Goal: Task Accomplishment & Management: Use online tool/utility

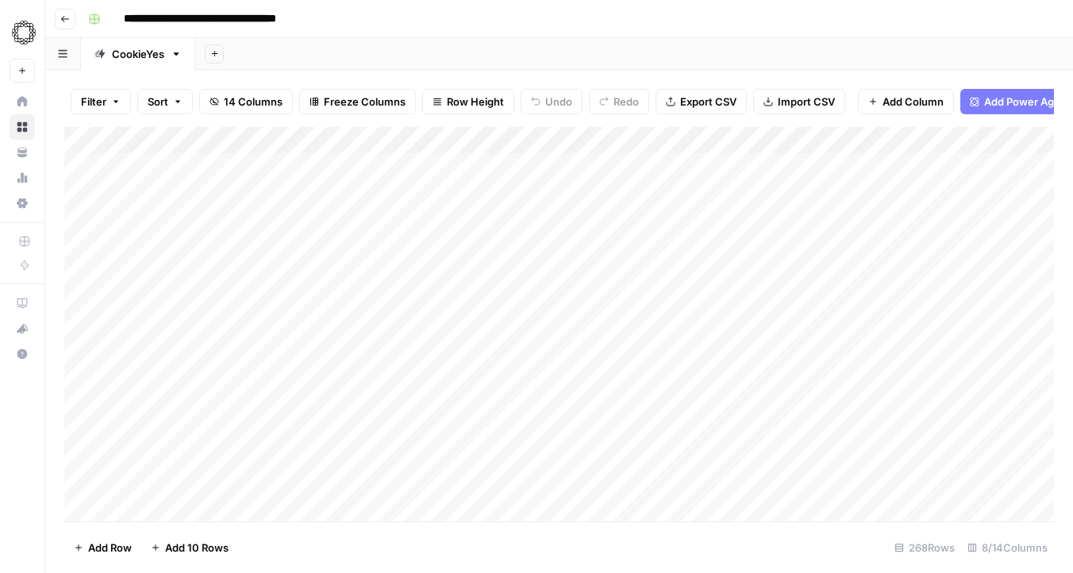
click at [641, 168] on div "Add Column" at bounding box center [558, 324] width 989 height 394
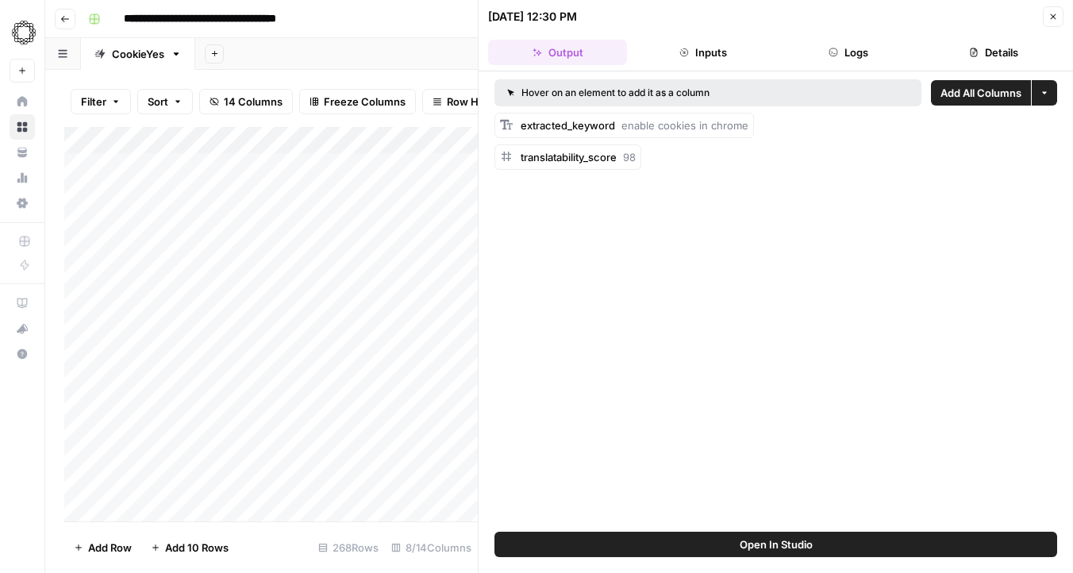
click at [620, 152] on div at bounding box center [669, 166] width 140 height 29
click at [582, 152] on span "translatability_score" at bounding box center [569, 157] width 96 height 13
click at [719, 48] on button "Inputs" at bounding box center [702, 52] width 139 height 25
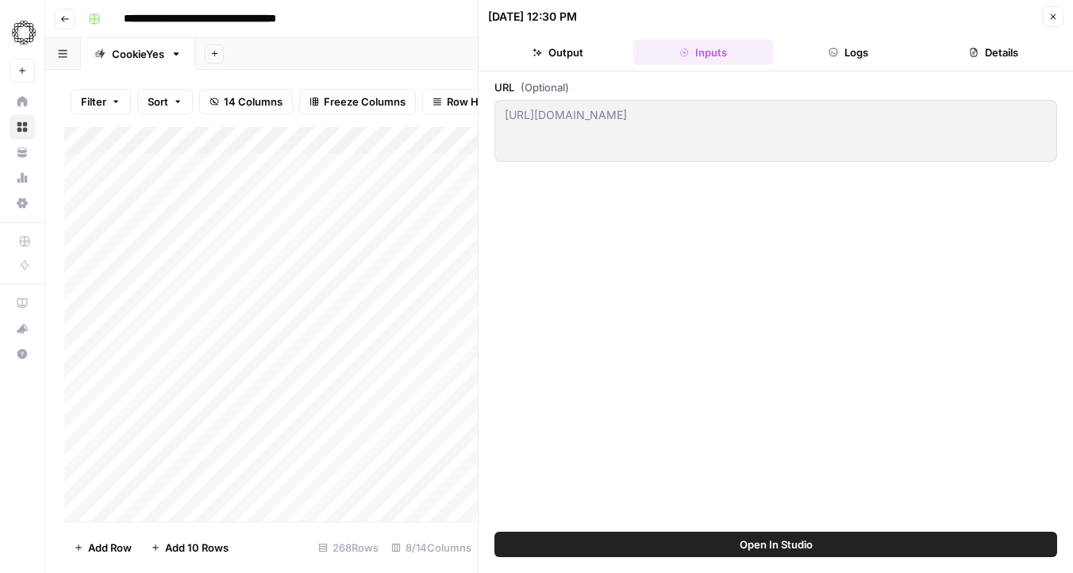
click at [839, 66] on header "[DATE] 12:30 PM Close Output Inputs Logs Details" at bounding box center [775, 35] width 594 height 71
click at [903, 60] on button "Logs" at bounding box center [848, 52] width 139 height 25
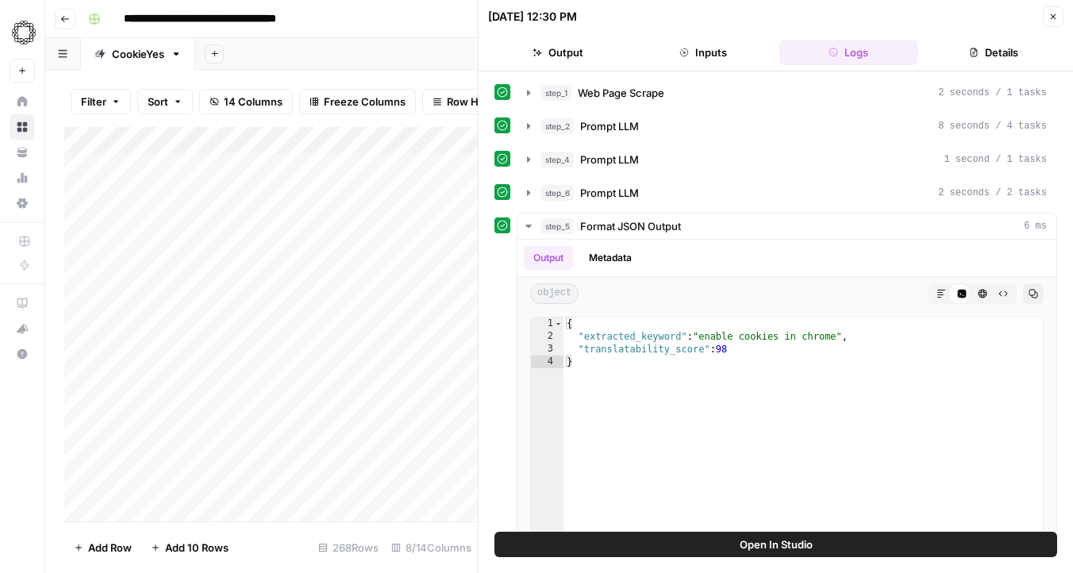
click at [1020, 60] on button "Details" at bounding box center [993, 52] width 139 height 25
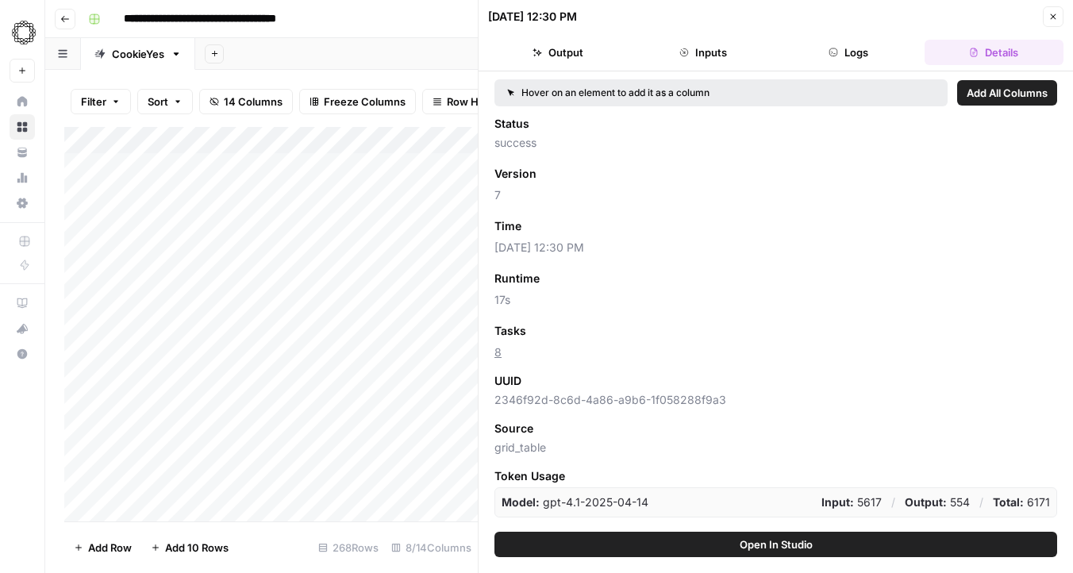
click at [567, 45] on button "Output" at bounding box center [557, 52] width 139 height 25
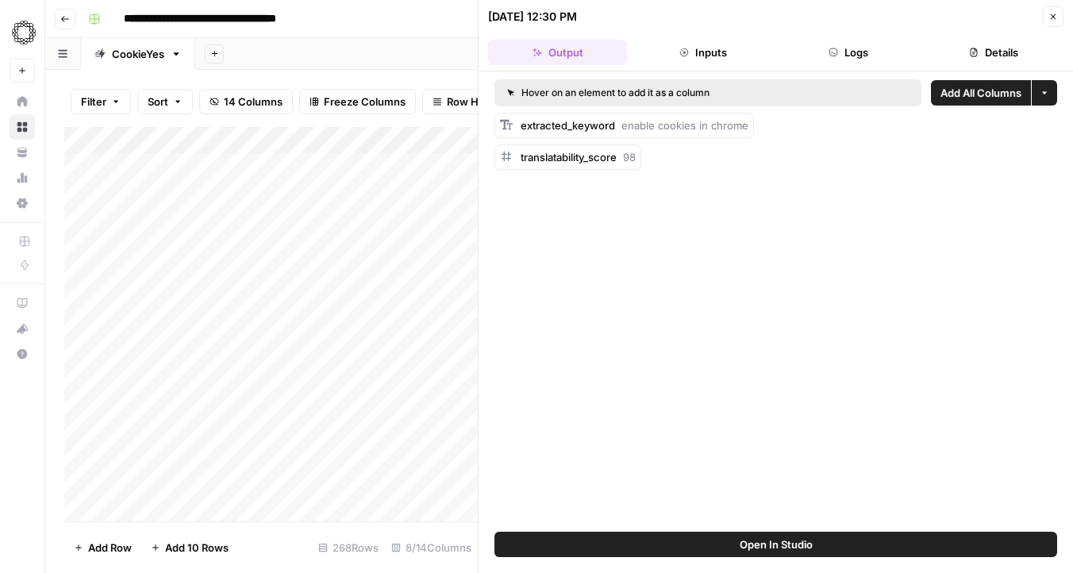
click at [1055, 3] on header "[DATE] 12:30 PM Close Output Inputs Logs Details" at bounding box center [775, 35] width 594 height 71
click at [1055, 8] on button "Close" at bounding box center [1053, 16] width 21 height 21
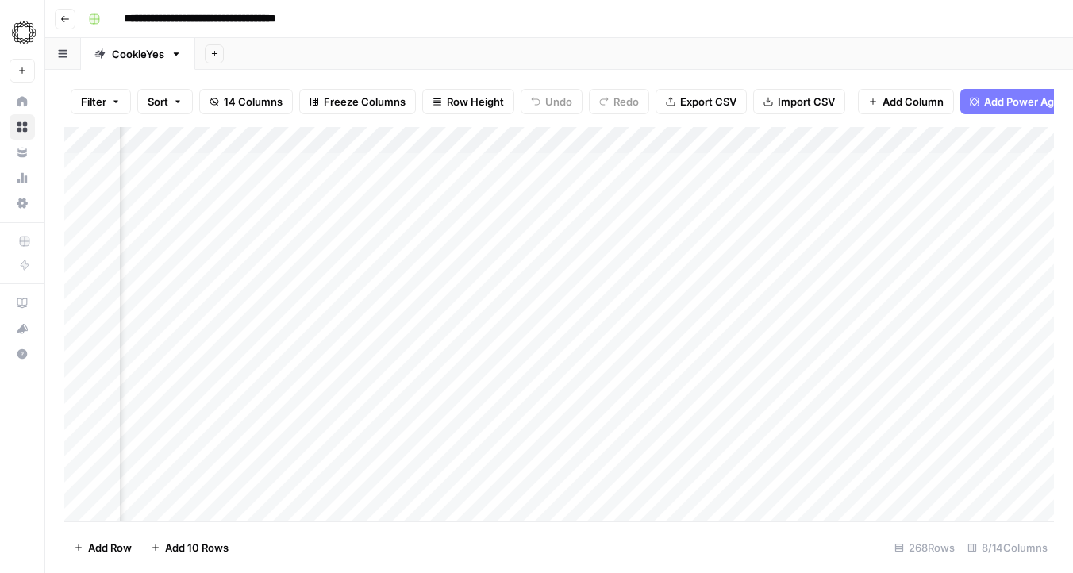
scroll to position [0, 229]
click at [443, 138] on div "Add Column" at bounding box center [558, 324] width 989 height 394
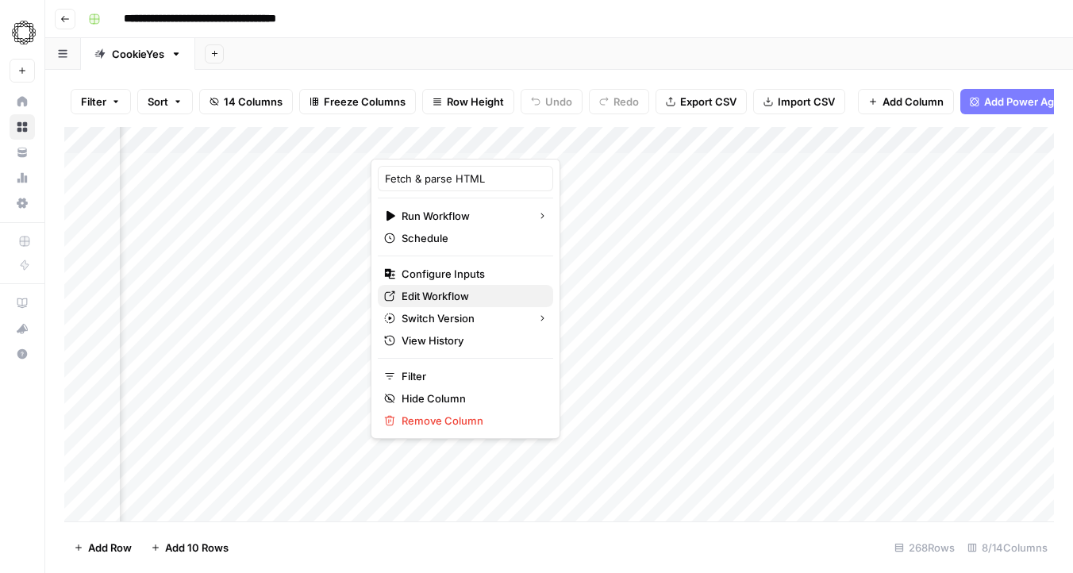
click at [416, 294] on span "Edit Workflow" at bounding box center [470, 296] width 139 height 16
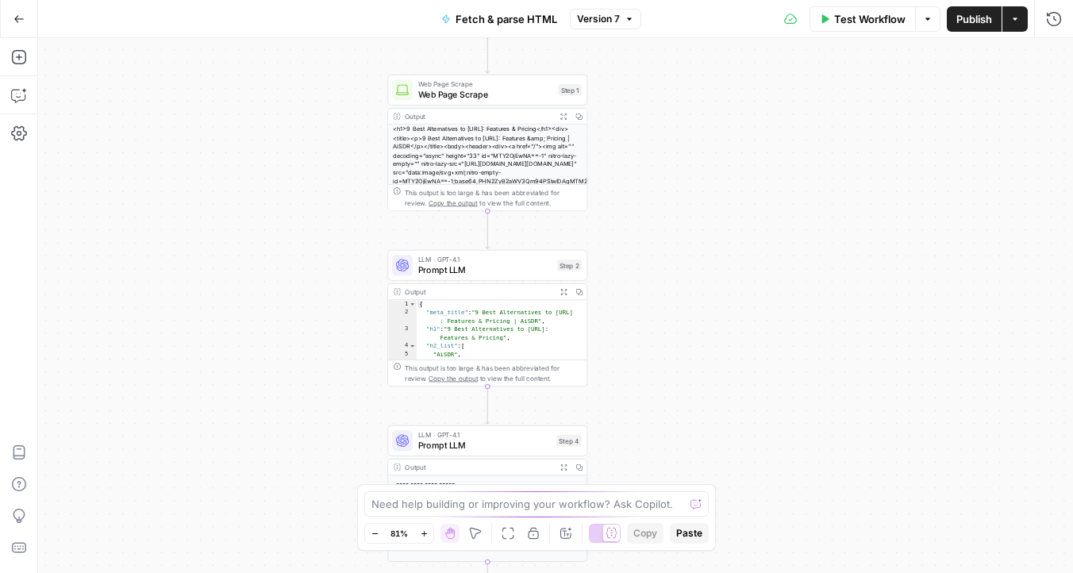
click at [522, 280] on div "LLM · GPT-4.1 Prompt LLM Step 2 Copy step Delete step Add Note Test" at bounding box center [487, 265] width 200 height 31
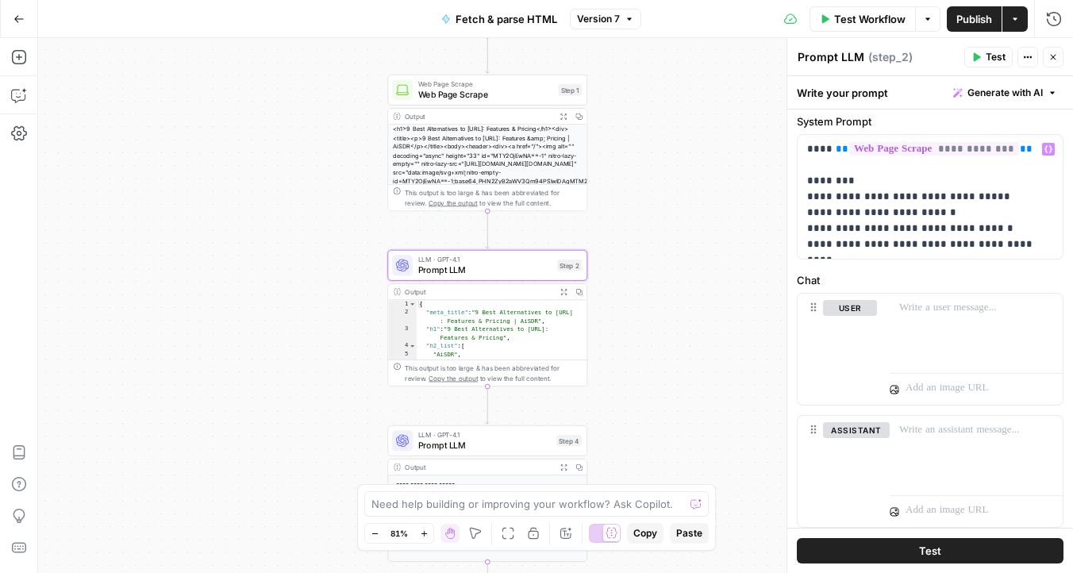
scroll to position [94, 0]
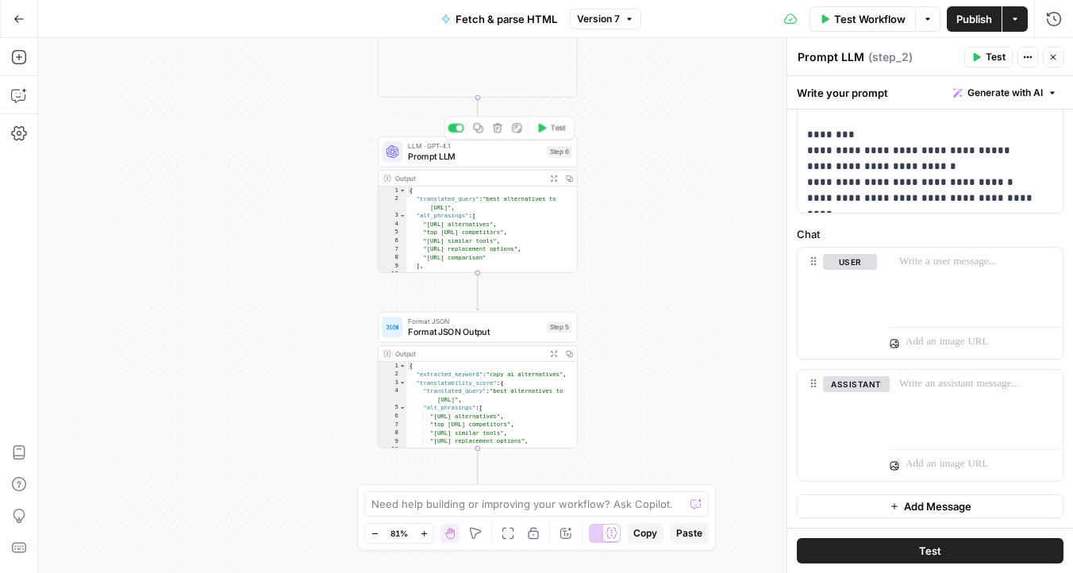
click at [478, 156] on span "Prompt LLM" at bounding box center [475, 156] width 134 height 13
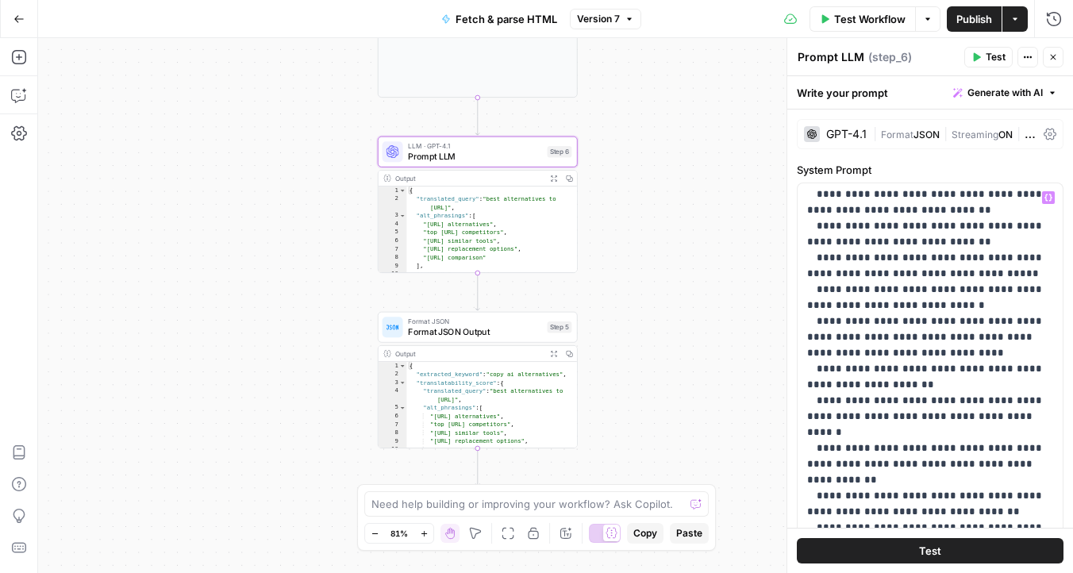
scroll to position [731, 0]
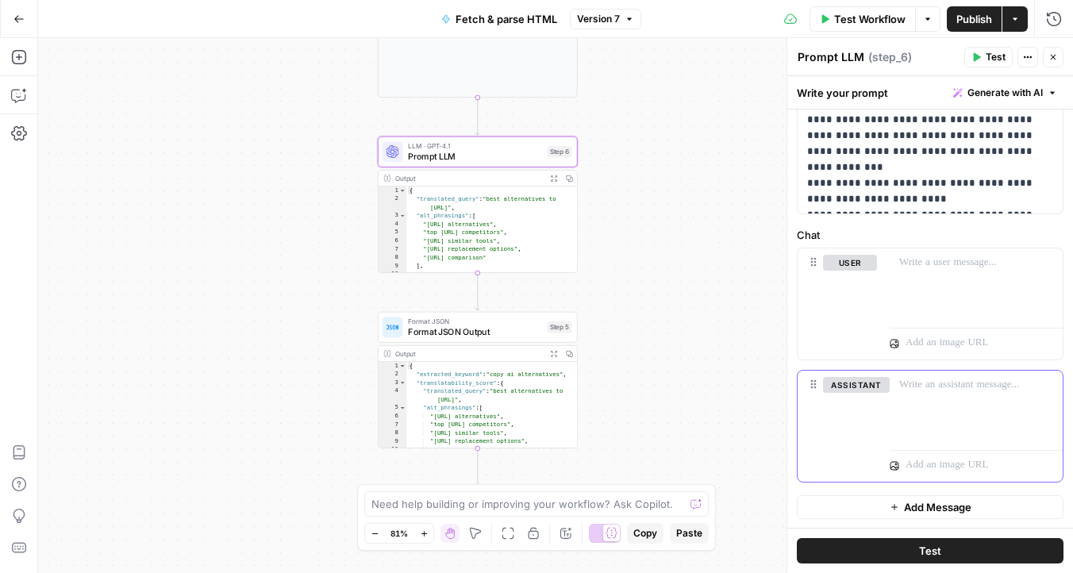
click at [904, 417] on div at bounding box center [975, 407] width 173 height 73
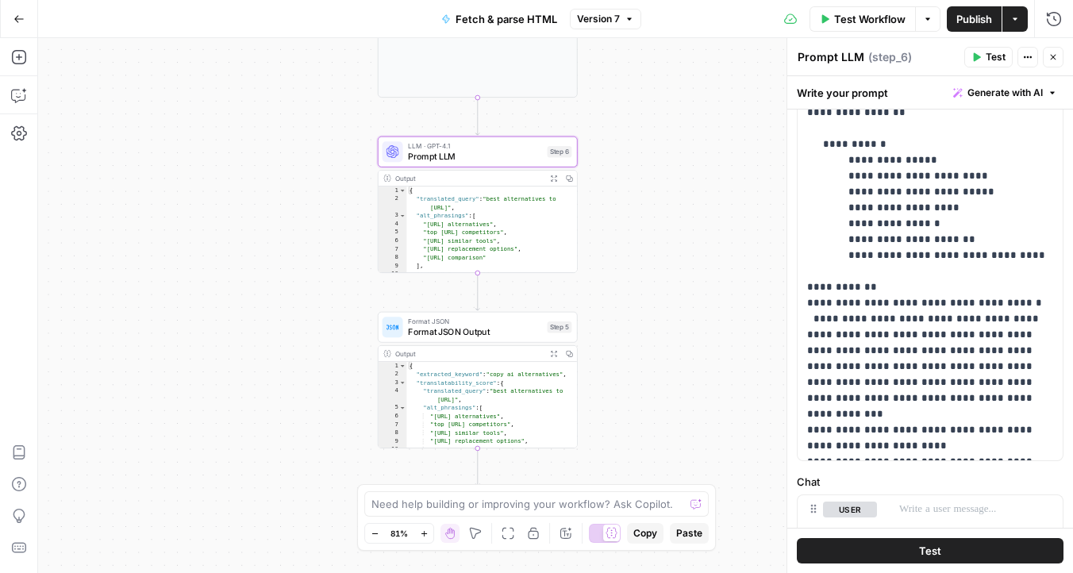
scroll to position [280, 0]
